Goal: Transaction & Acquisition: Purchase product/service

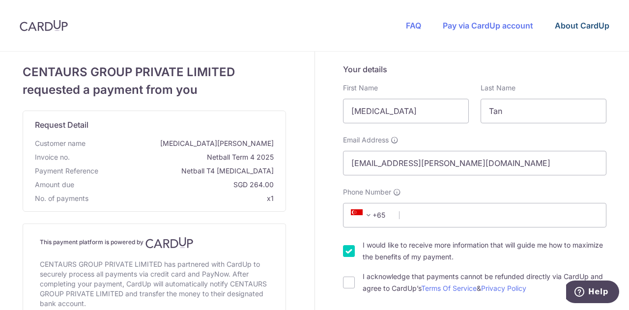
click at [564, 23] on link "About CardUp" at bounding box center [582, 26] width 55 height 10
click at [420, 224] on input "Phone Number" at bounding box center [474, 215] width 263 height 25
type input "91900488"
type input "670180"
type input "Blk [STREET_ADDRESS]"
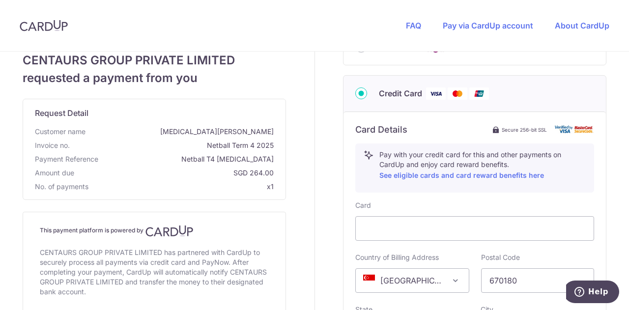
scroll to position [116, 0]
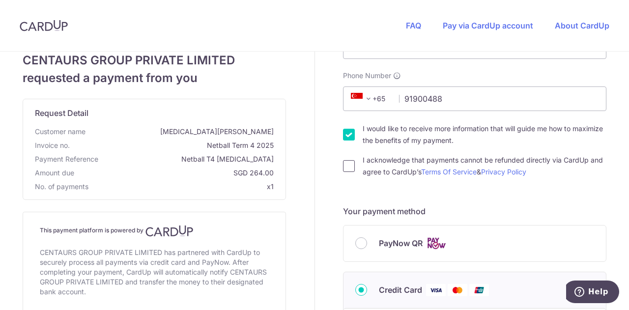
click at [348, 166] on input "I acknowledge that payments cannot be refunded directly via CardUp and agree to…" at bounding box center [349, 166] width 12 height 12
checkbox input "true"
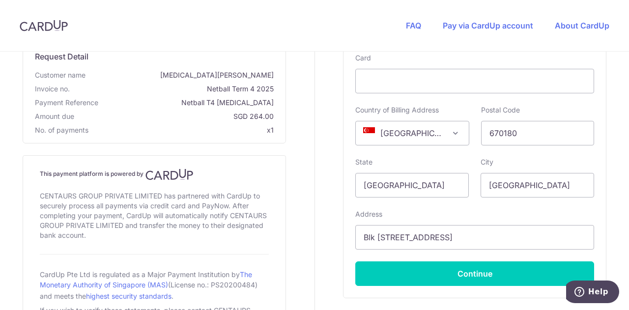
scroll to position [509, 0]
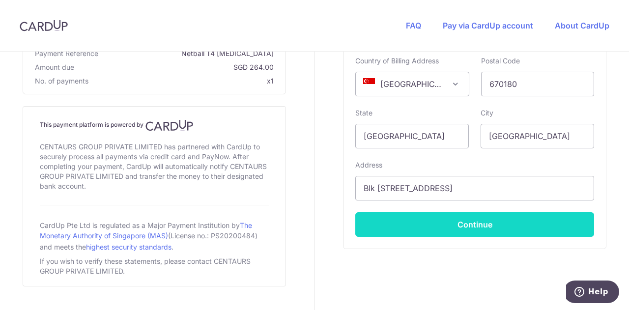
click at [477, 225] on button "Continue" at bounding box center [474, 224] width 239 height 25
type input "**** 9465"
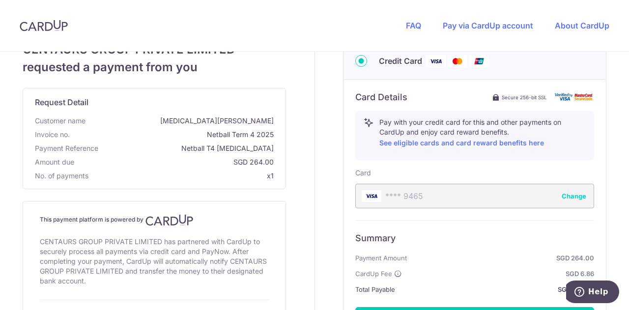
scroll to position [395, 0]
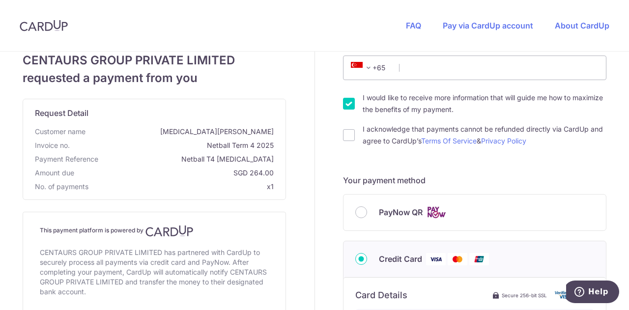
scroll to position [246, 0]
